Goal: Transaction & Acquisition: Purchase product/service

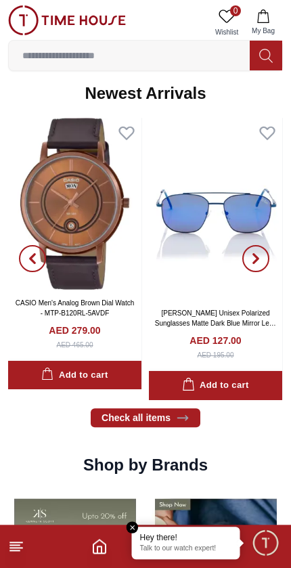
scroll to position [925, 0]
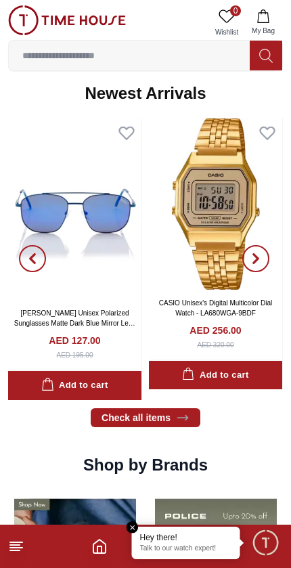
click at [56, 233] on button "button" at bounding box center [32, 259] width 49 height 282
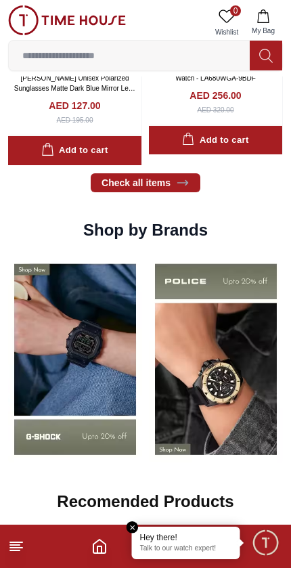
click at [87, 65] on input at bounding box center [129, 55] width 241 height 27
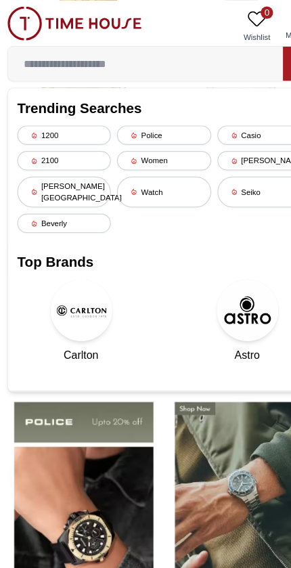
click at [207, 142] on icon at bounding box center [207, 141] width 7 height 7
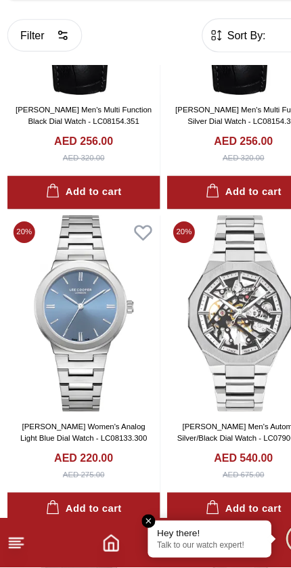
scroll to position [1295, 0]
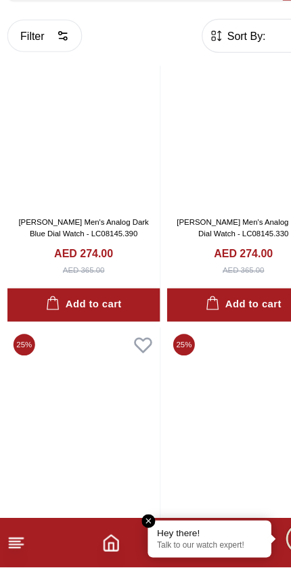
scroll to position [7629, 0]
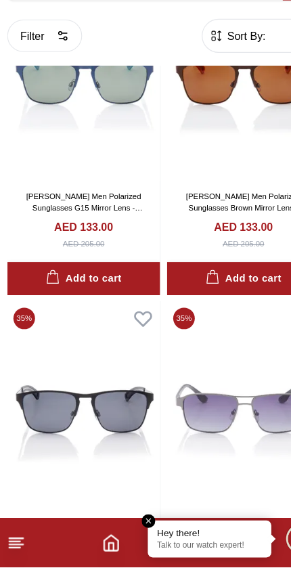
scroll to position [13466, 0]
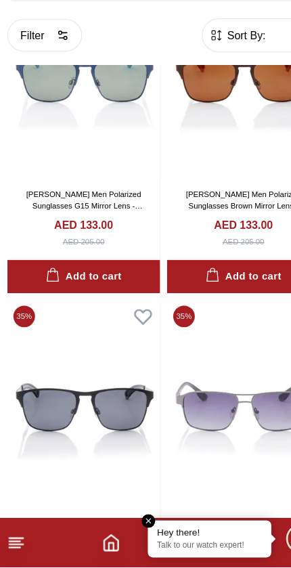
click at [133, 522] on em "Close tooltip" at bounding box center [133, 528] width 12 height 12
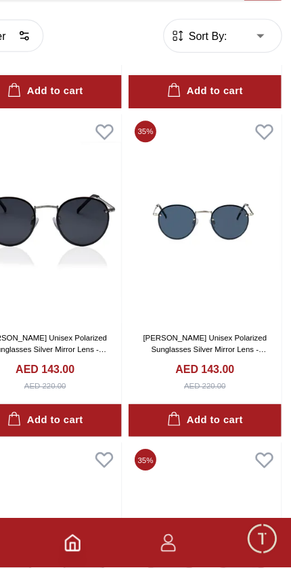
scroll to position [13919, 0]
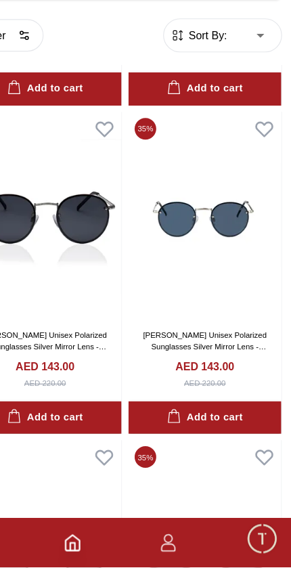
click at [180, 539] on icon "button" at bounding box center [183, 542] width 7 height 7
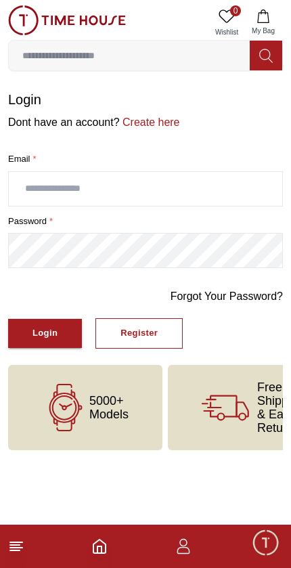
click at [272, 546] on span "Minimize live chat window" at bounding box center [265, 542] width 39 height 39
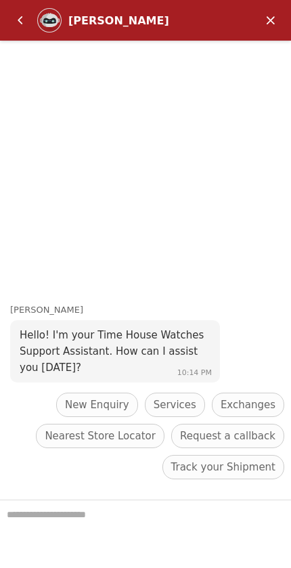
click at [268, 22] on em "Minimize" at bounding box center [270, 20] width 27 height 27
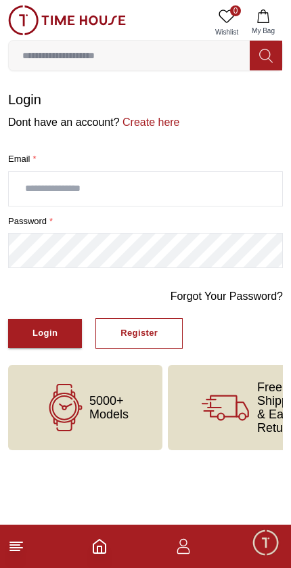
click at [188, 550] on icon "button" at bounding box center [183, 547] width 16 height 16
click at [54, 188] on input "text" at bounding box center [146, 189] width 274 height 34
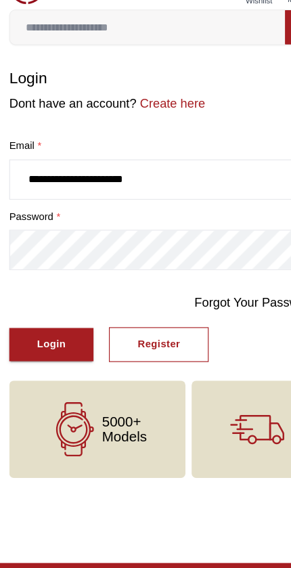
type input "**********"
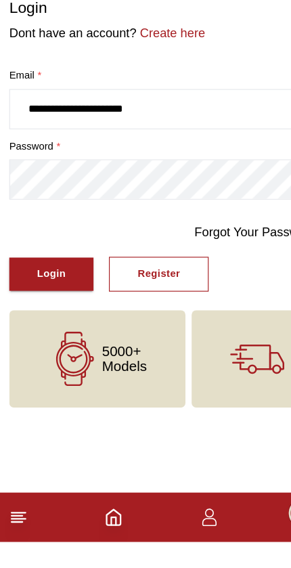
click at [32, 319] on button "Login" at bounding box center [45, 333] width 74 height 29
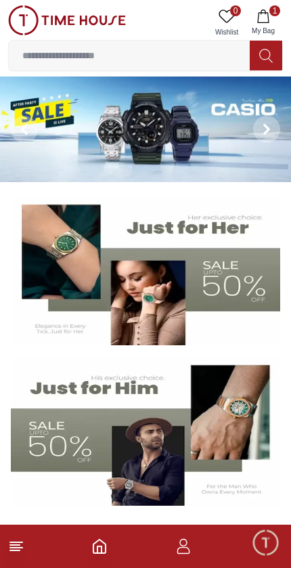
click at [191, 548] on icon "button" at bounding box center [183, 547] width 16 height 16
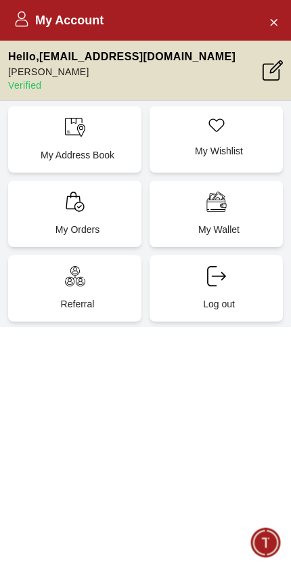
click at [41, 205] on div "My Orders" at bounding box center [74, 214] width 133 height 66
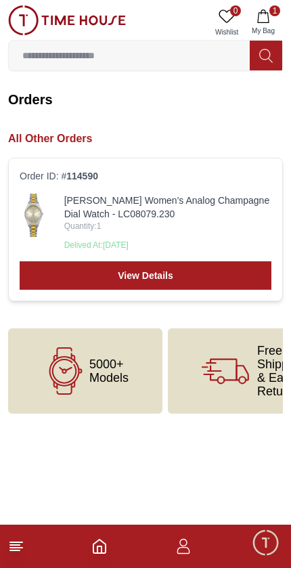
click at [55, 288] on link "View Details" at bounding box center [146, 276] width 252 height 28
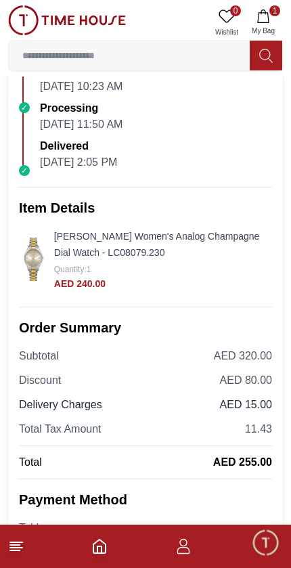
scroll to position [194, 0]
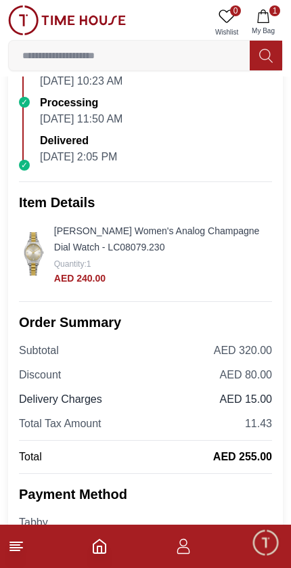
click at [33, 255] on img at bounding box center [34, 253] width 30 height 43
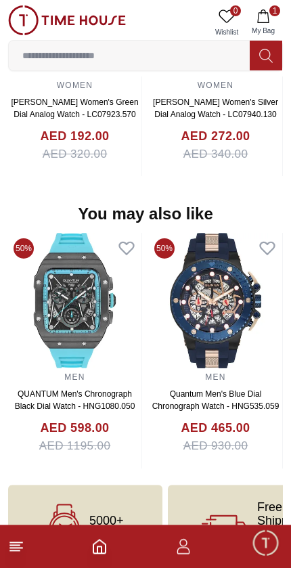
scroll to position [1362, 0]
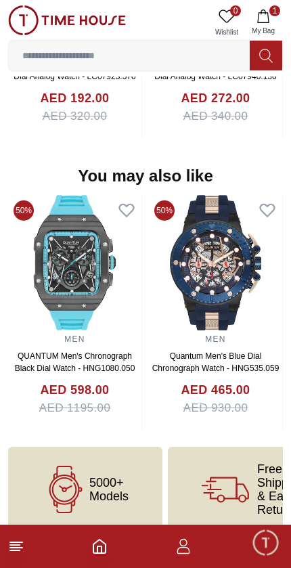
click at [97, 549] on icon "Home" at bounding box center [99, 547] width 16 height 16
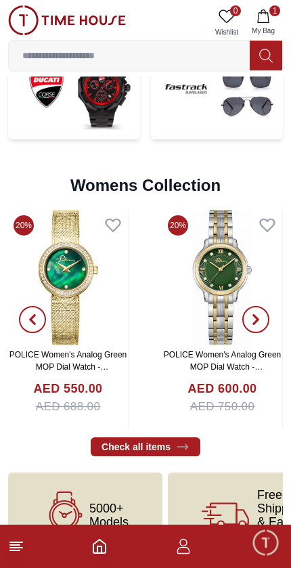
scroll to position [3285, 0]
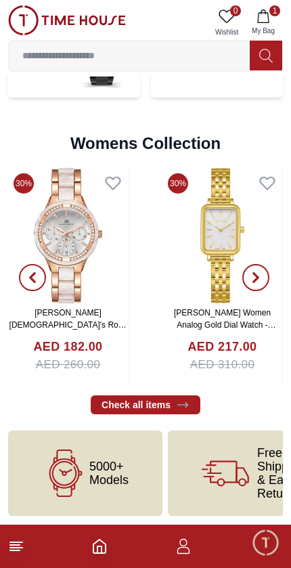
click at [106, 411] on link "Check all items" at bounding box center [146, 405] width 110 height 19
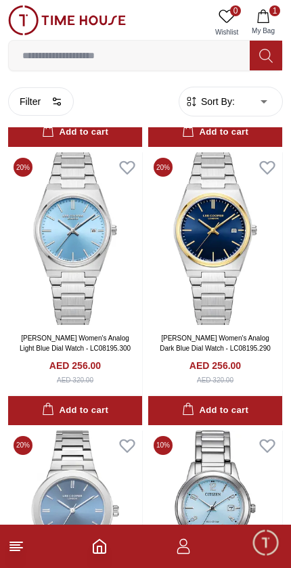
scroll to position [2804, 0]
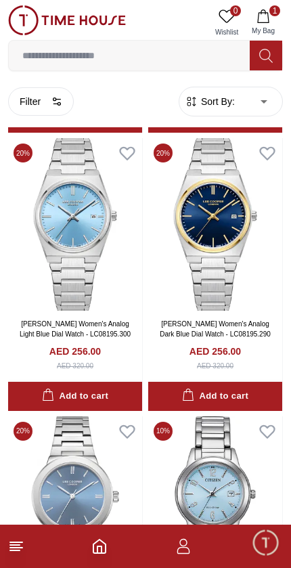
click at [9, 276] on img at bounding box center [75, 224] width 134 height 173
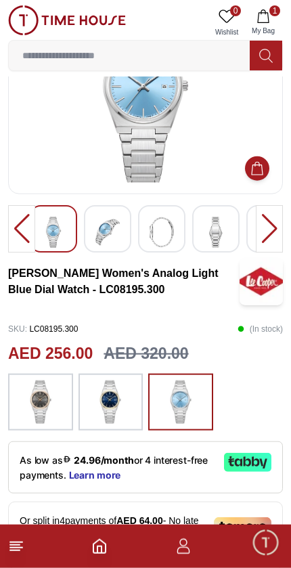
scroll to position [95, 0]
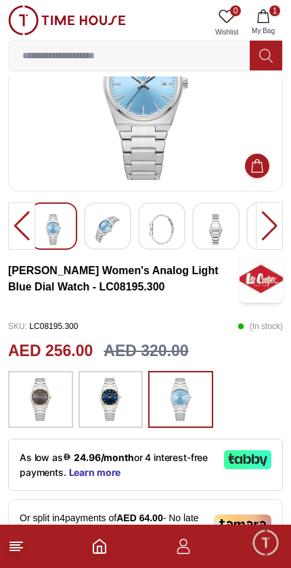
click at [26, 405] on img at bounding box center [41, 399] width 34 height 43
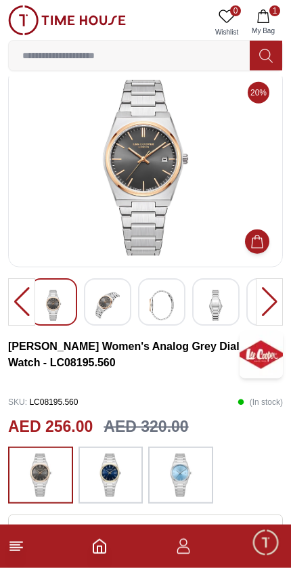
click at [92, 306] on div at bounding box center [107, 301] width 47 height 47
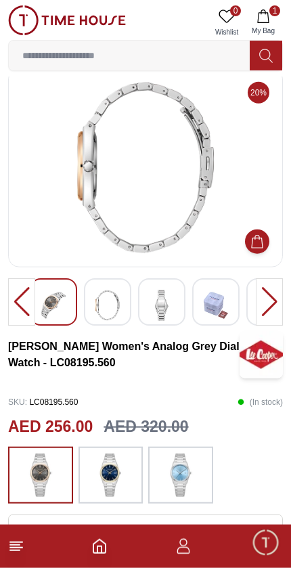
scroll to position [20, 0]
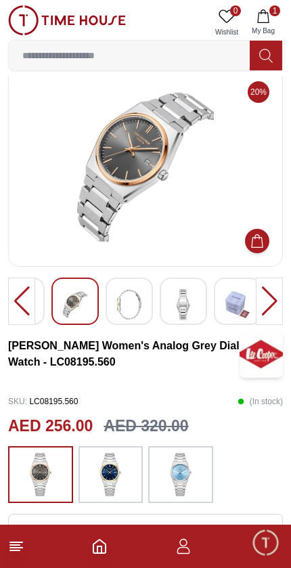
click at [188, 477] on img at bounding box center [181, 474] width 34 height 43
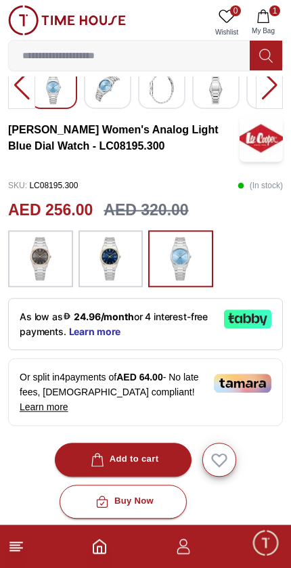
scroll to position [243, 0]
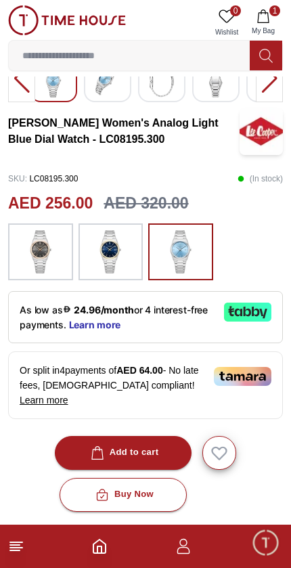
click at [167, 440] on button "Add to cart" at bounding box center [124, 453] width 138 height 34
